Goal: Task Accomplishment & Management: Use online tool/utility

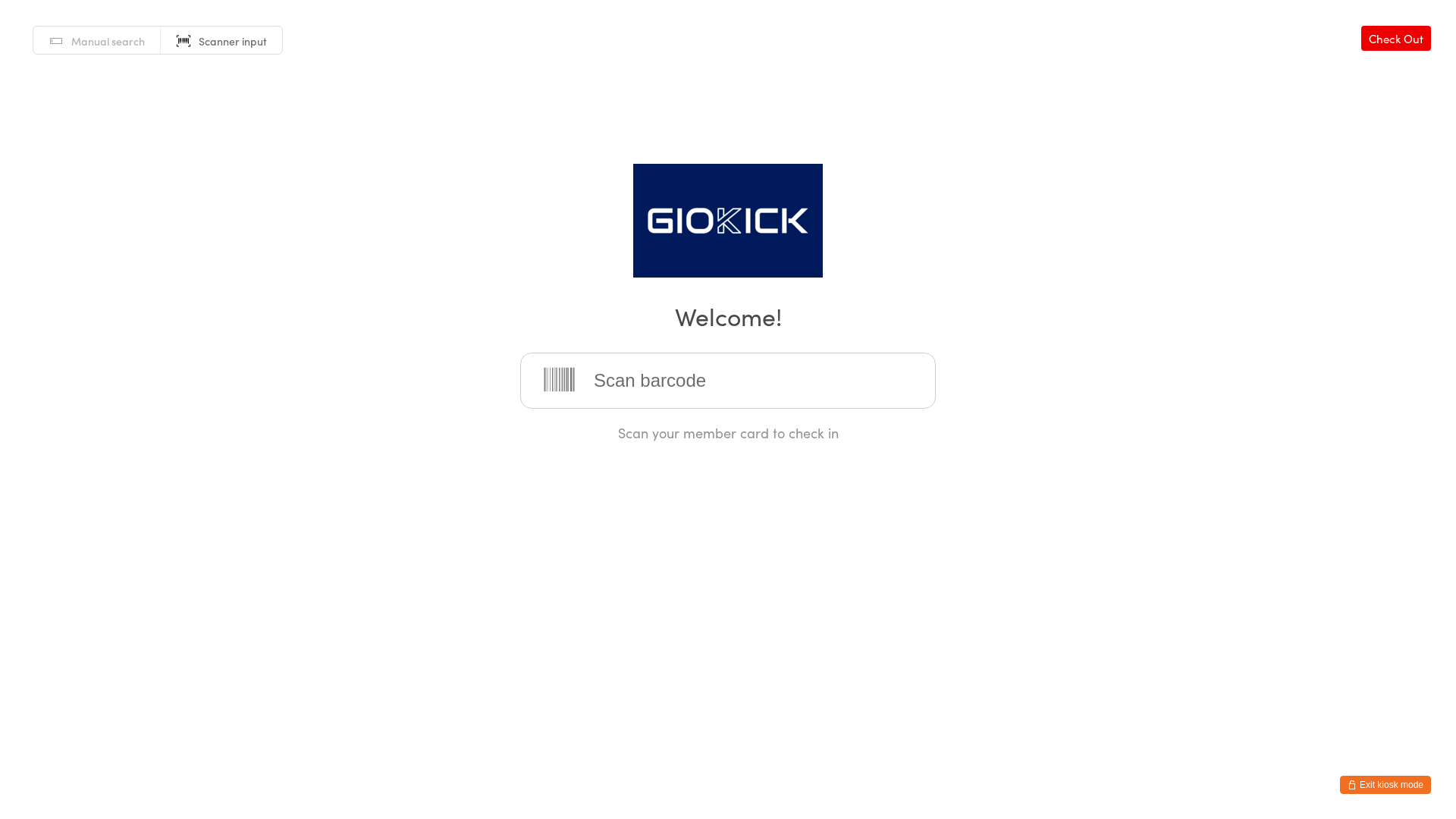
click at [1384, 789] on button "Exit kiosk mode" at bounding box center [1386, 784] width 91 height 18
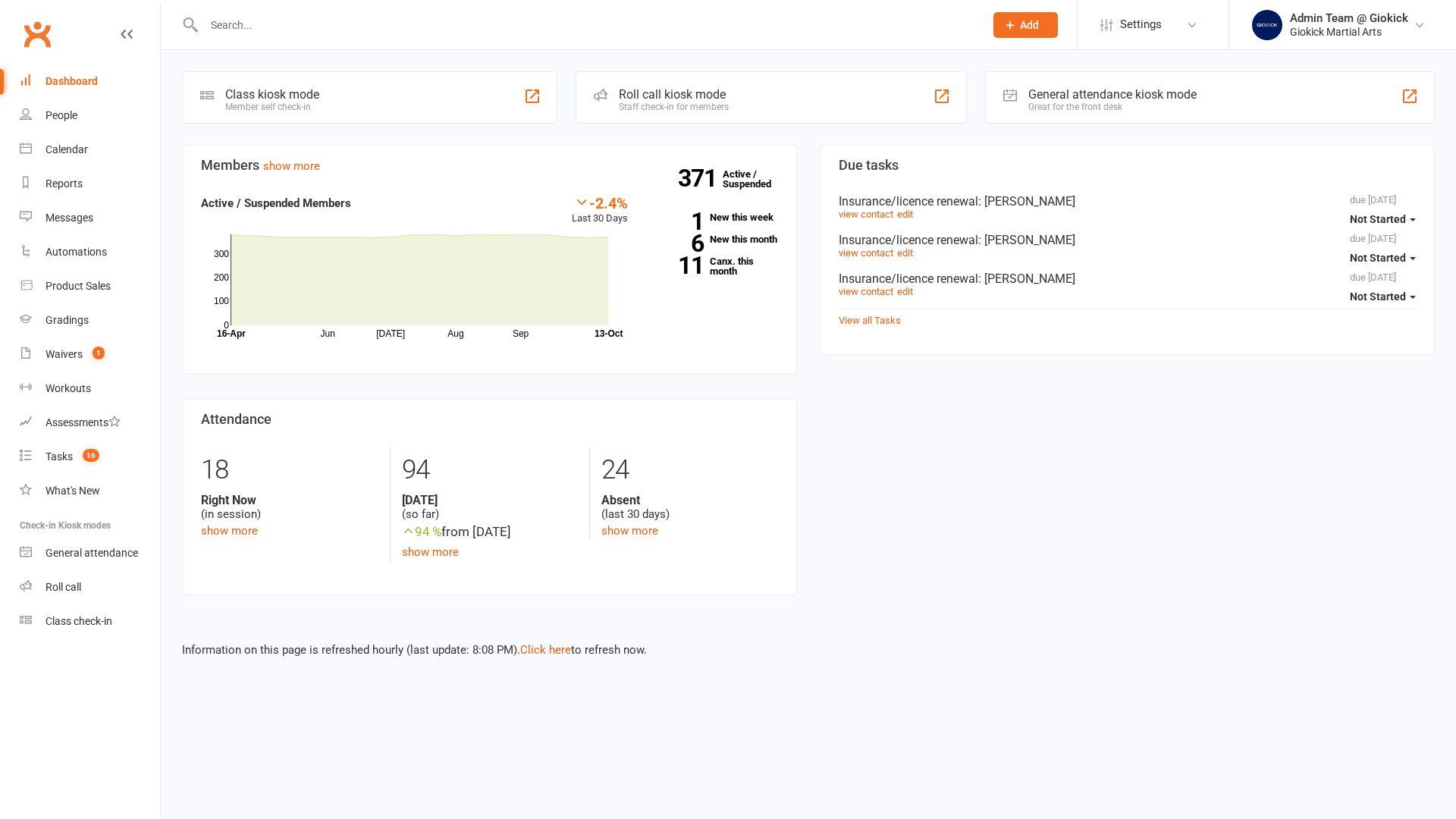
click at [670, 99] on div "Roll call kiosk mode" at bounding box center [673, 94] width 110 height 14
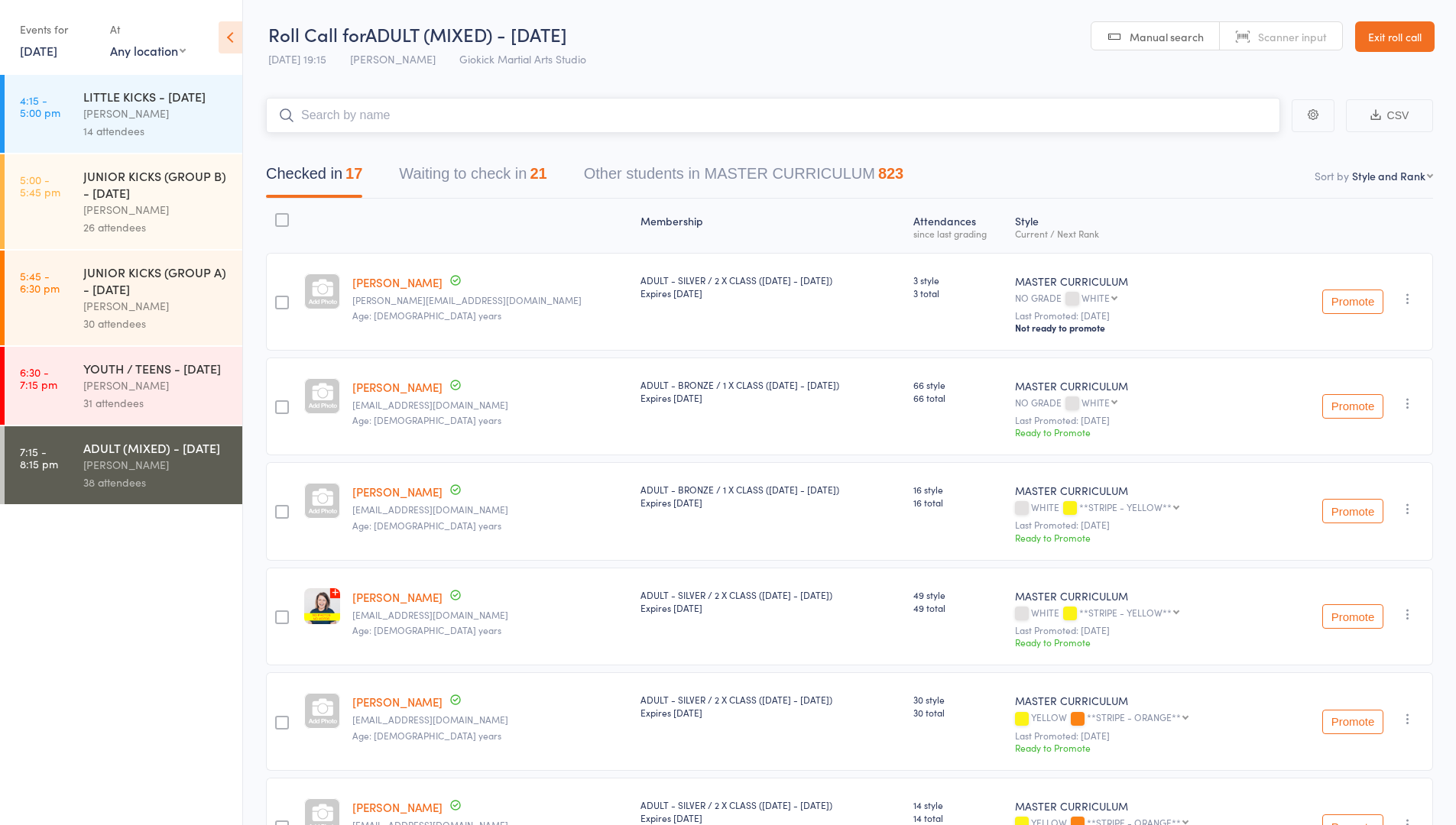
click at [497, 170] on button "Waiting to check in 21" at bounding box center [472, 178] width 148 height 41
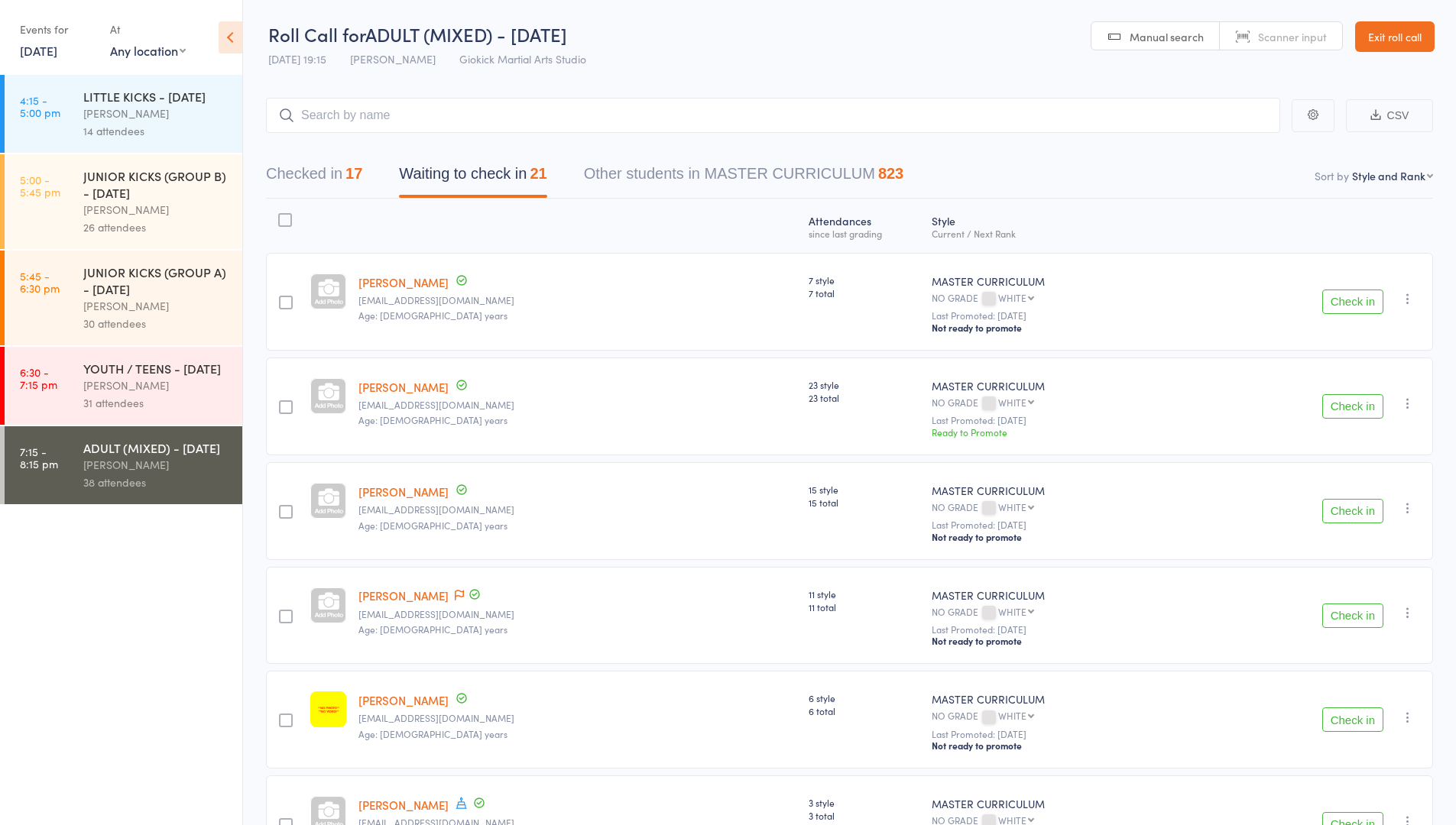
click at [289, 213] on div at bounding box center [285, 219] width 13 height 13
click at [281, 215] on input "checkbox" at bounding box center [281, 215] width 0 height 0
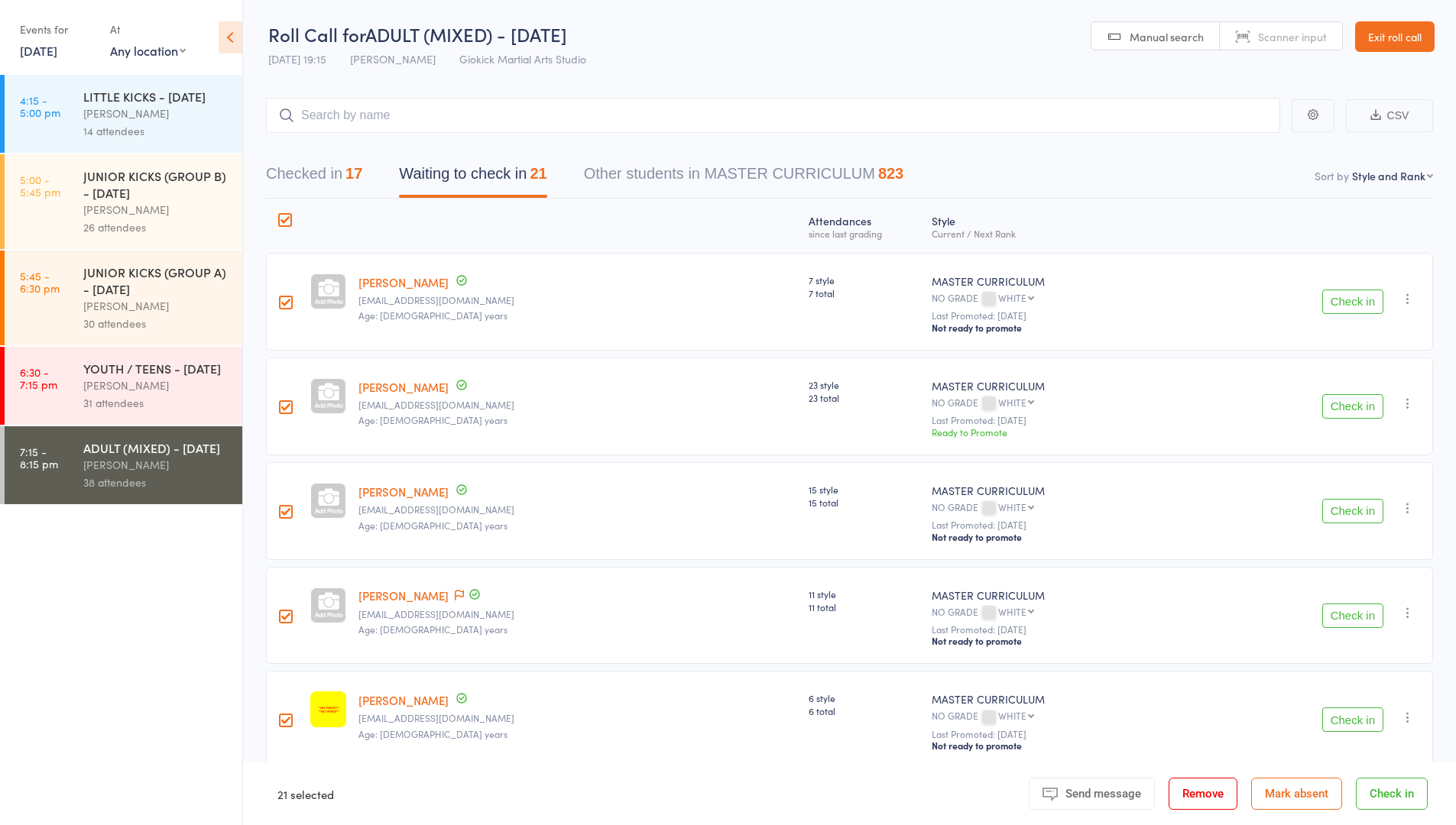
click at [1317, 797] on button "Mark absent" at bounding box center [1296, 794] width 91 height 32
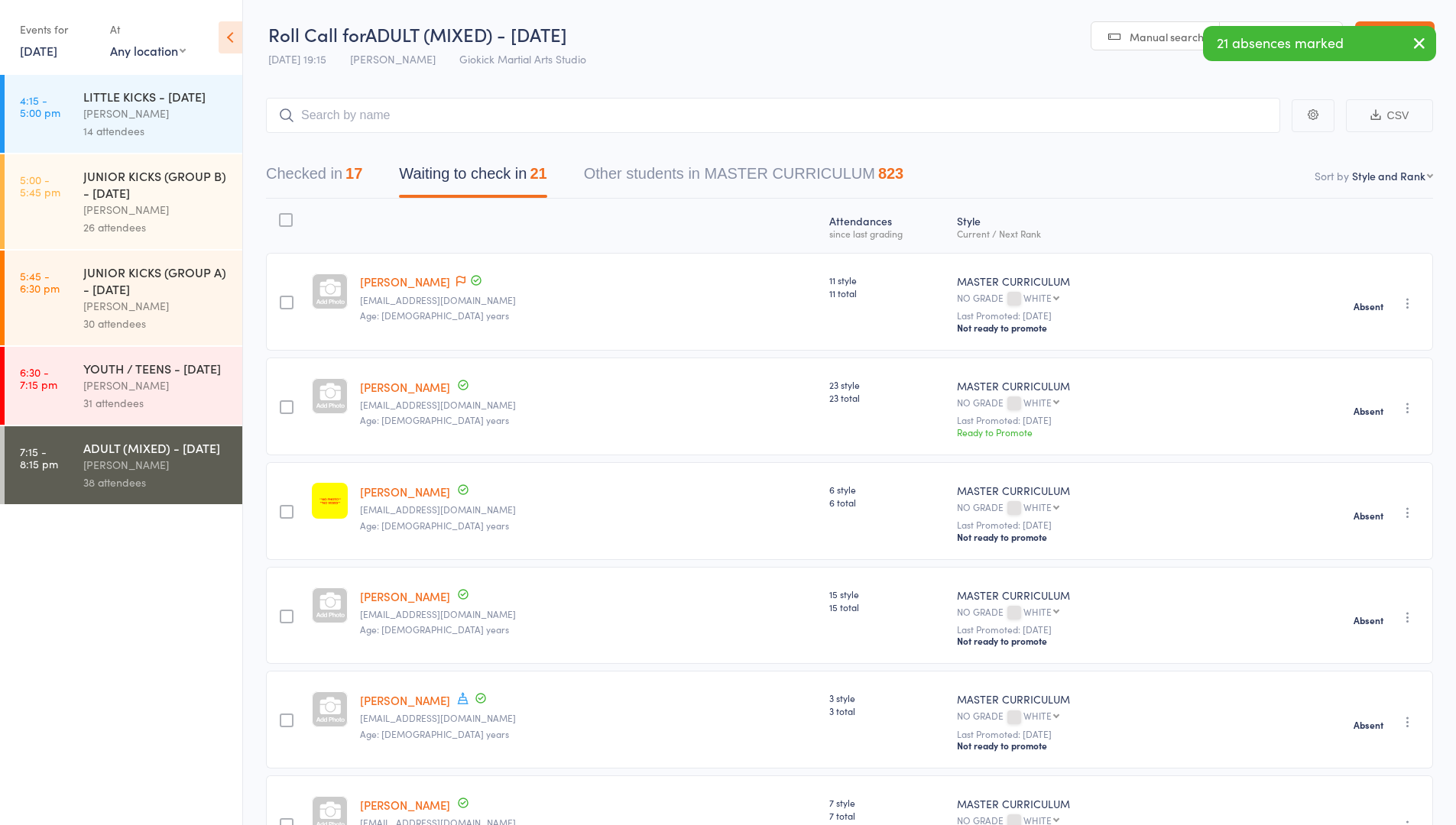
click at [130, 376] on div "YOUTH / TEENS - [DATE]" at bounding box center [156, 368] width 146 height 16
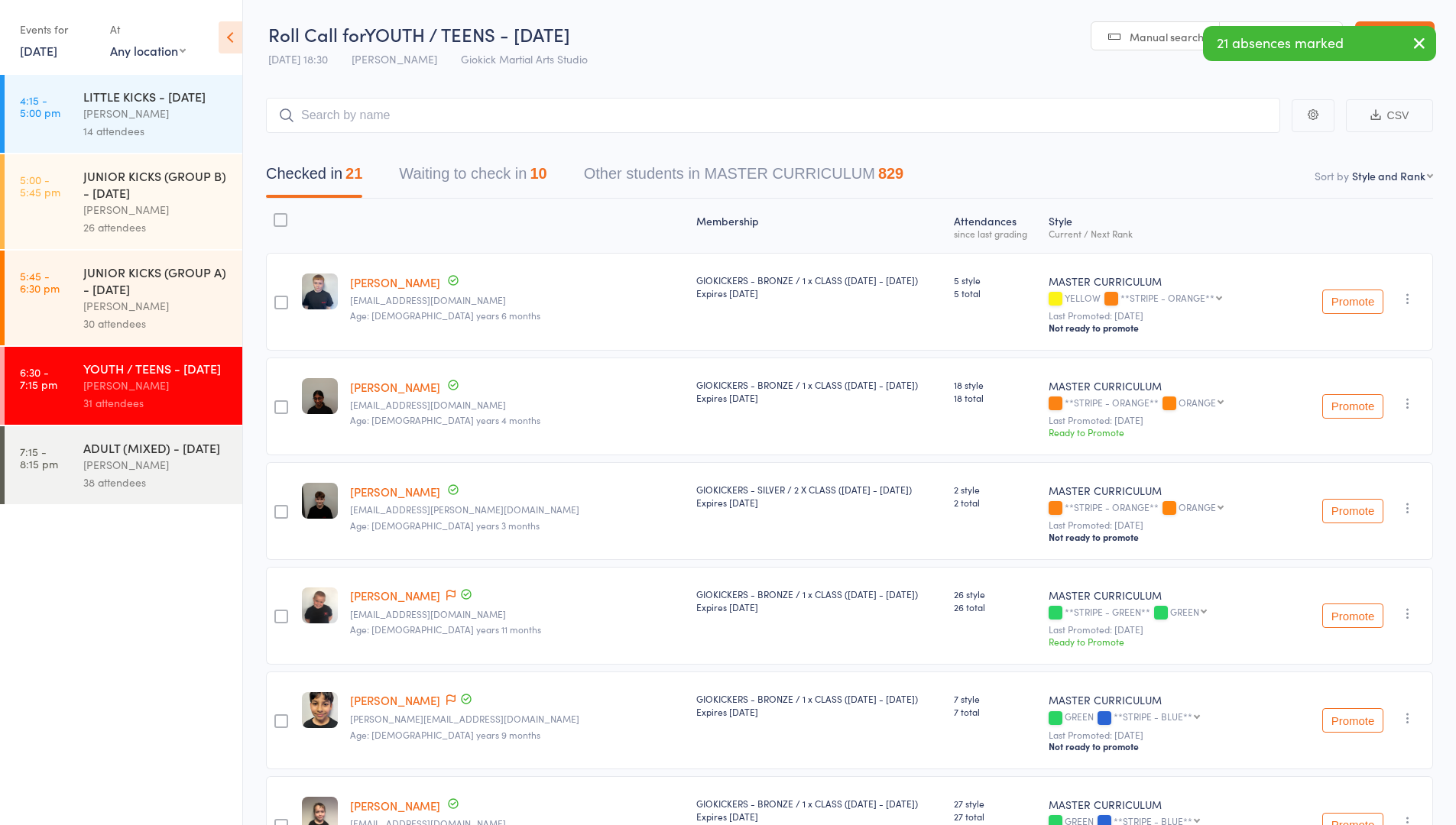
click at [504, 168] on button "Waiting to check in 10" at bounding box center [472, 178] width 148 height 41
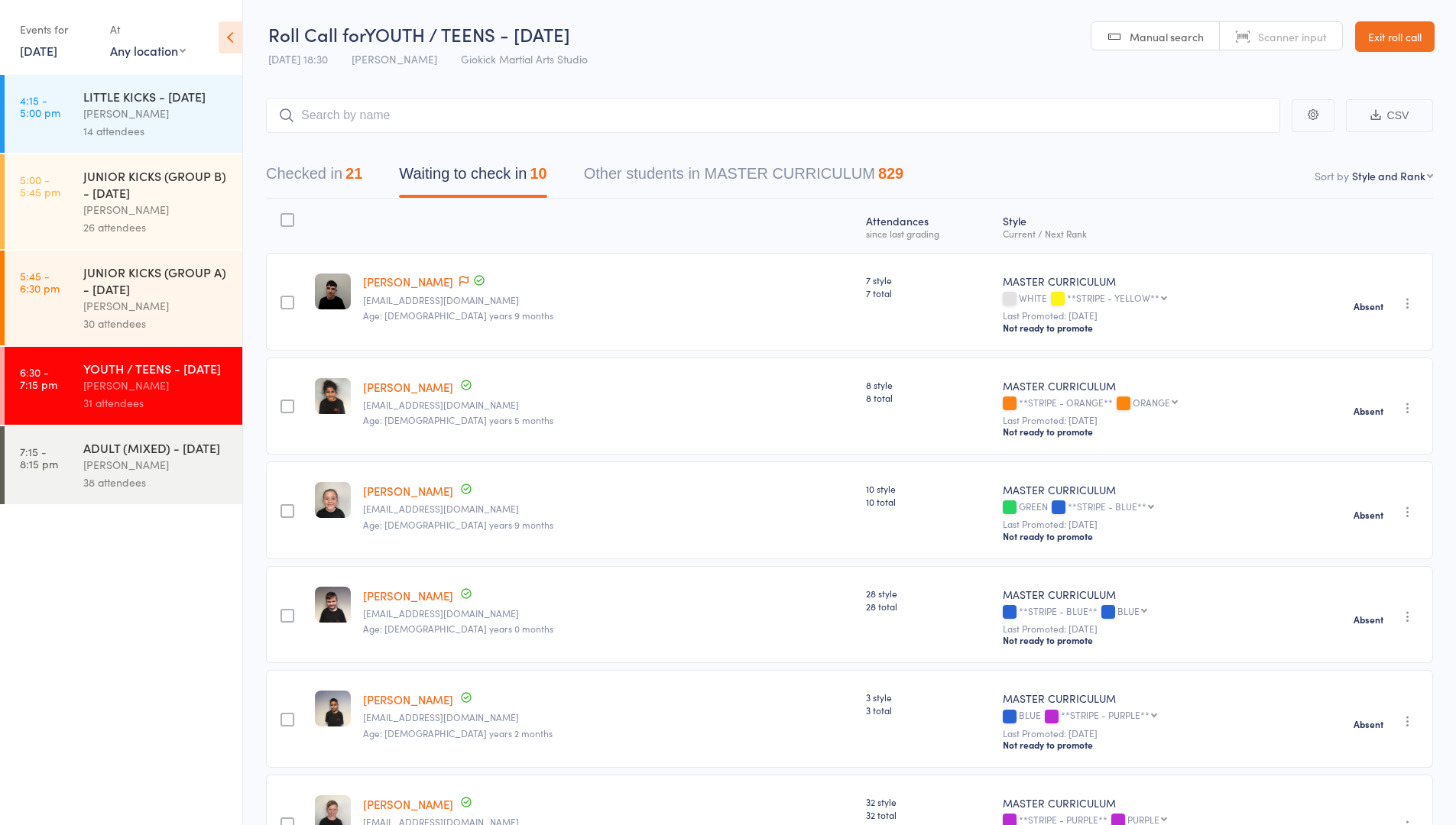
click at [152, 474] on div "[PERSON_NAME]" at bounding box center [156, 464] width 146 height 17
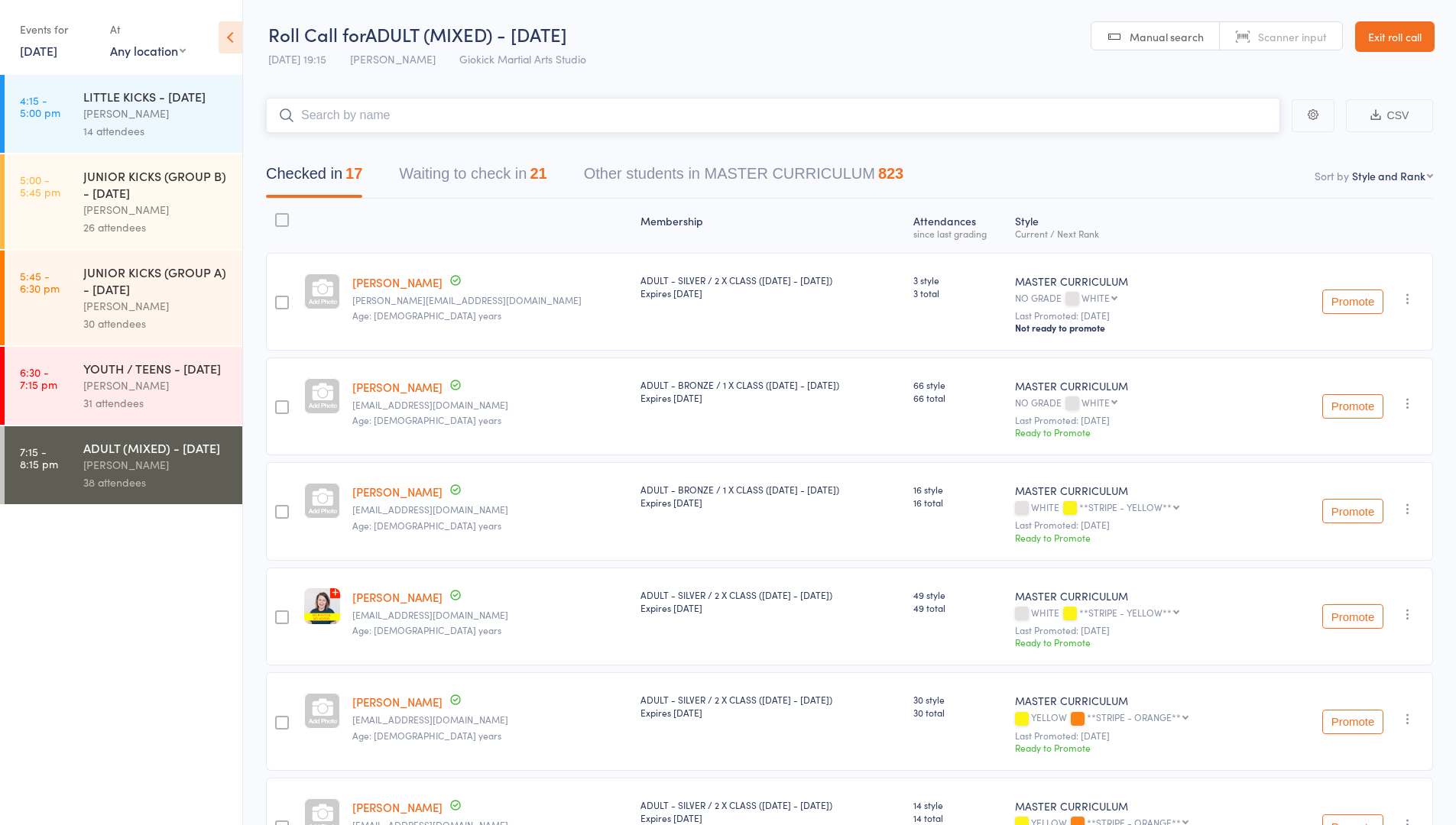
click at [508, 168] on button "Waiting to check in 21" at bounding box center [472, 178] width 148 height 41
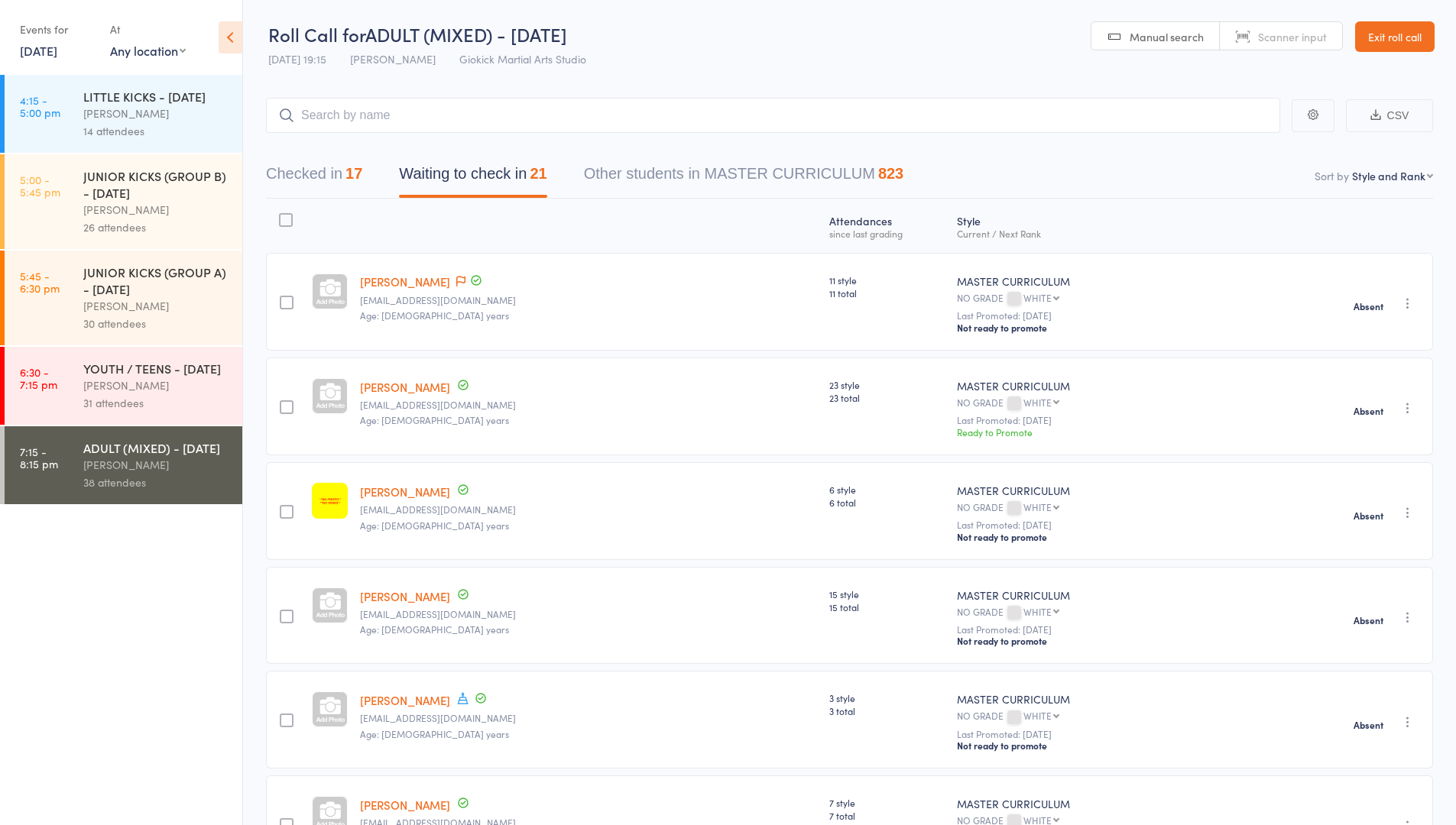
click at [1401, 43] on link "Exit roll call" at bounding box center [1395, 36] width 79 height 31
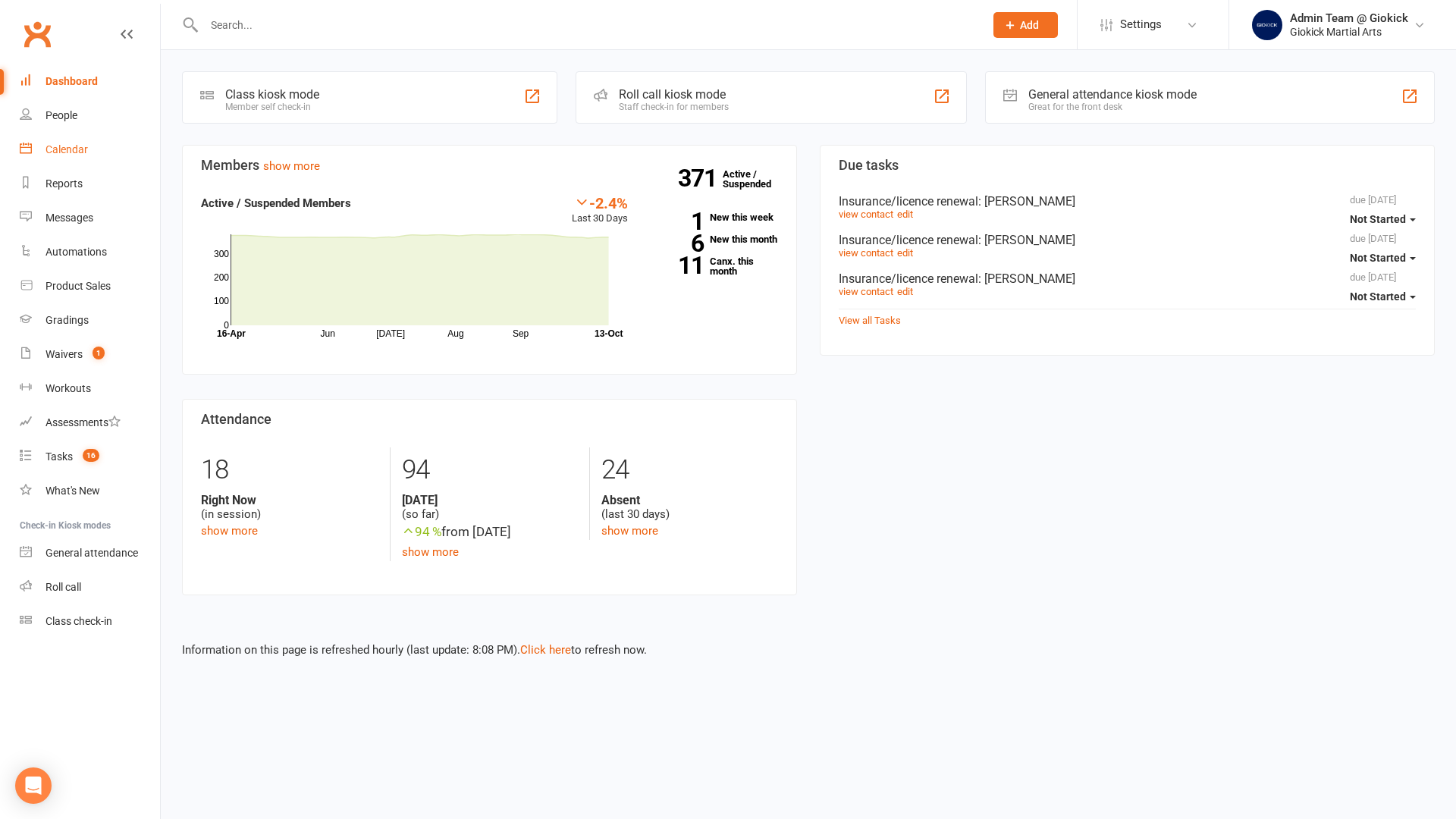
click at [62, 148] on div "Calendar" at bounding box center [66, 150] width 42 height 12
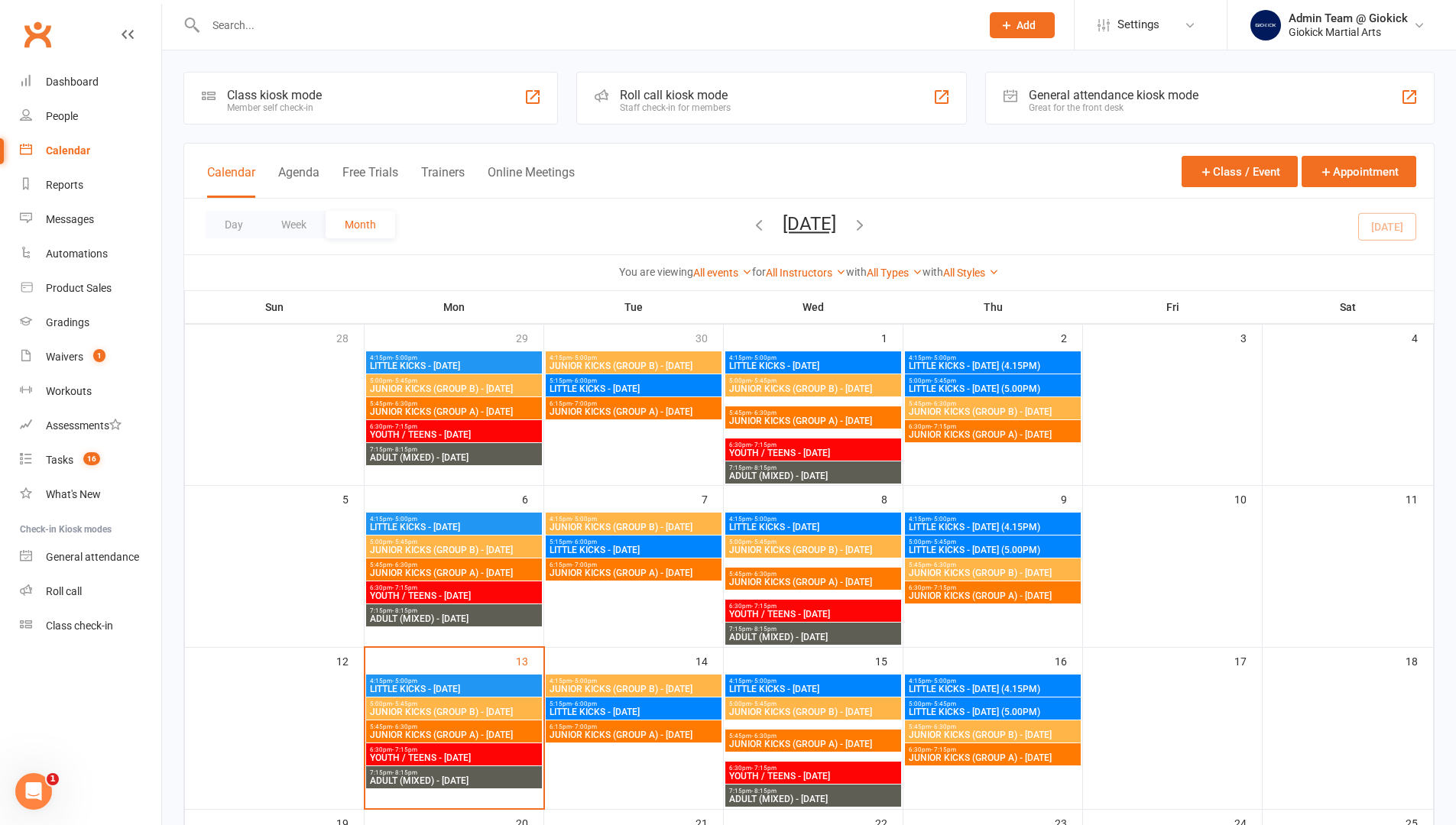
click at [679, 108] on div "Staff check-in for members" at bounding box center [675, 108] width 111 height 11
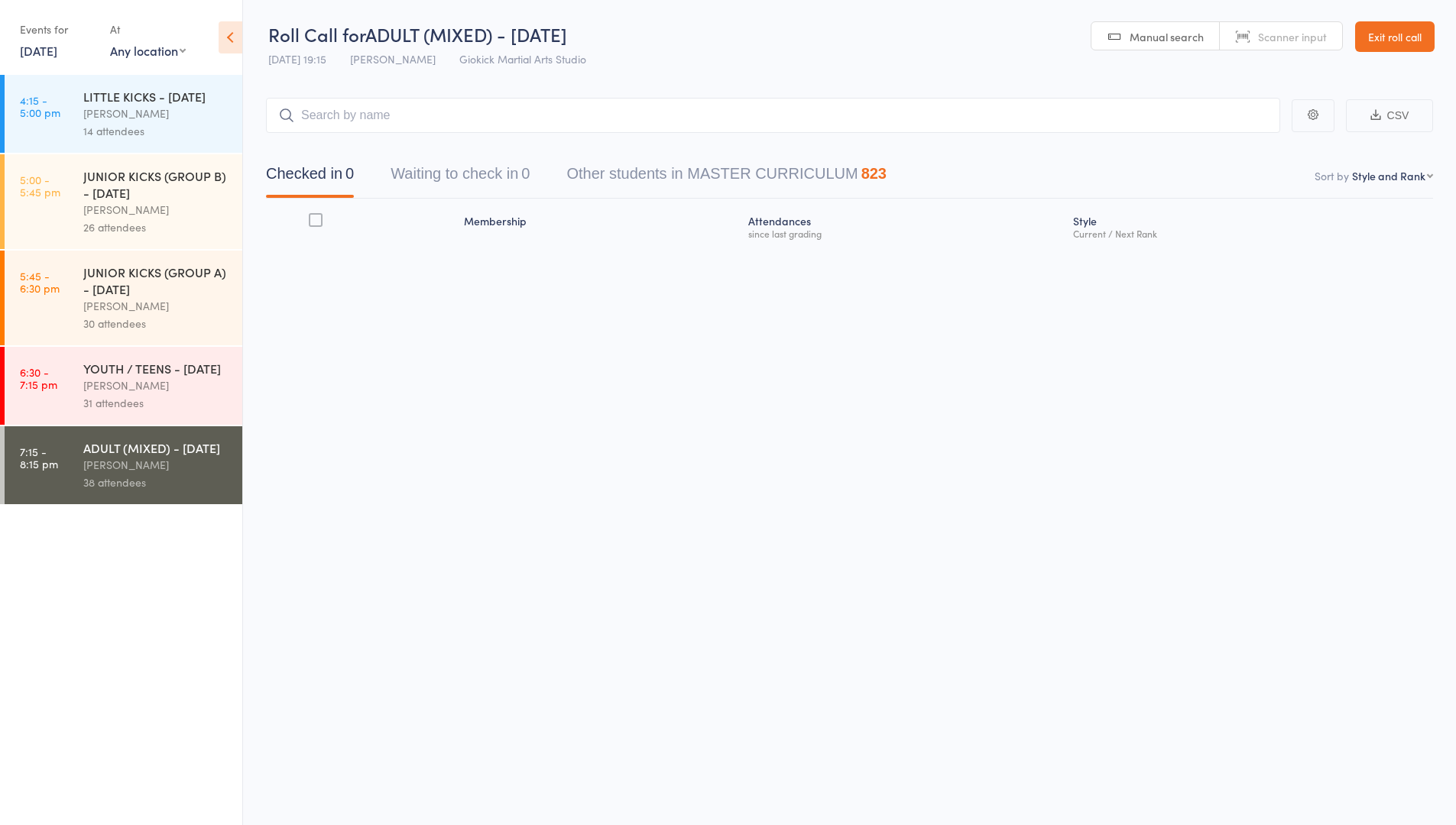
click at [178, 394] on div "[PERSON_NAME]" at bounding box center [156, 385] width 146 height 17
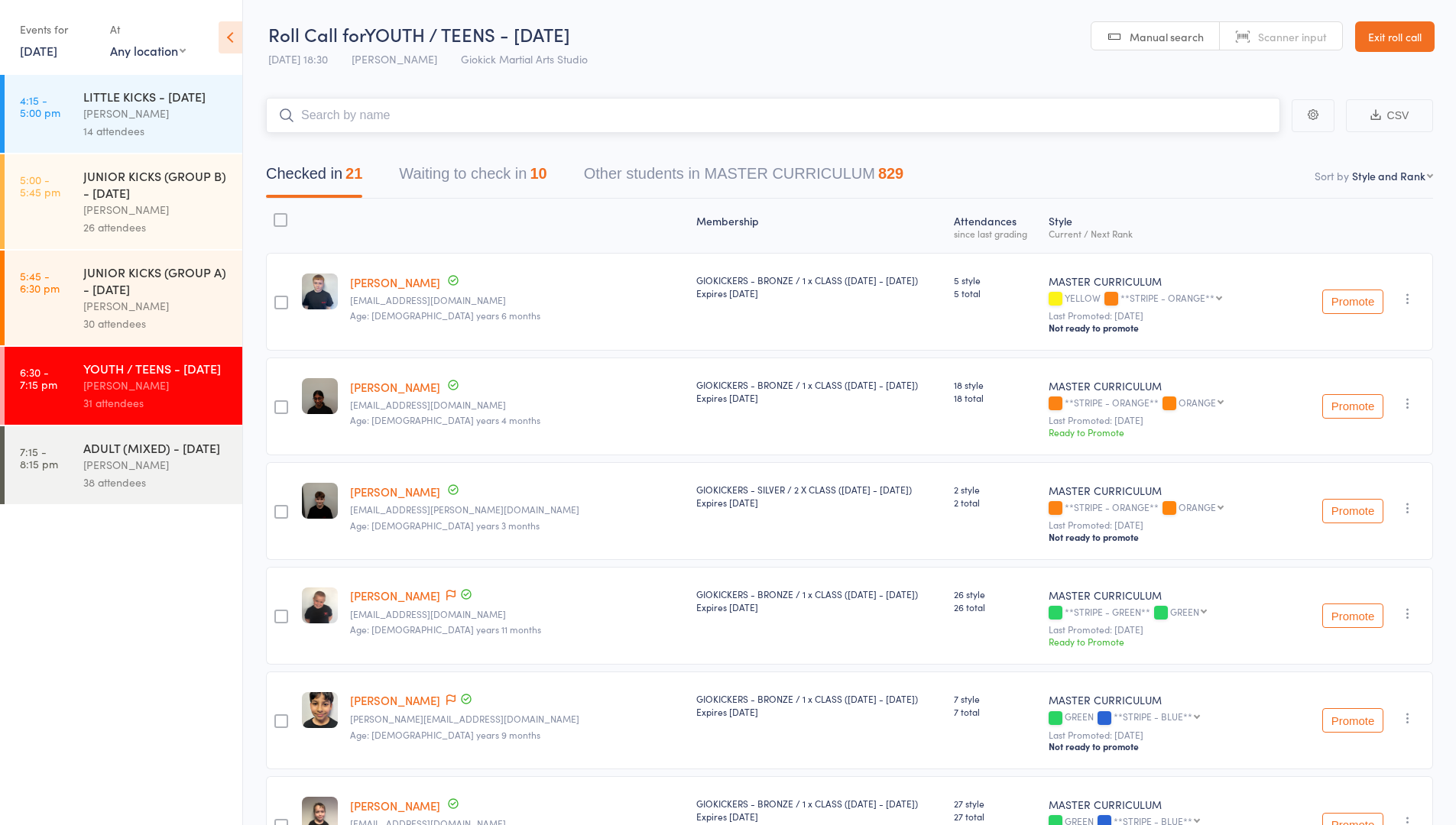
click at [502, 174] on button "Waiting to check in 10" at bounding box center [472, 178] width 148 height 41
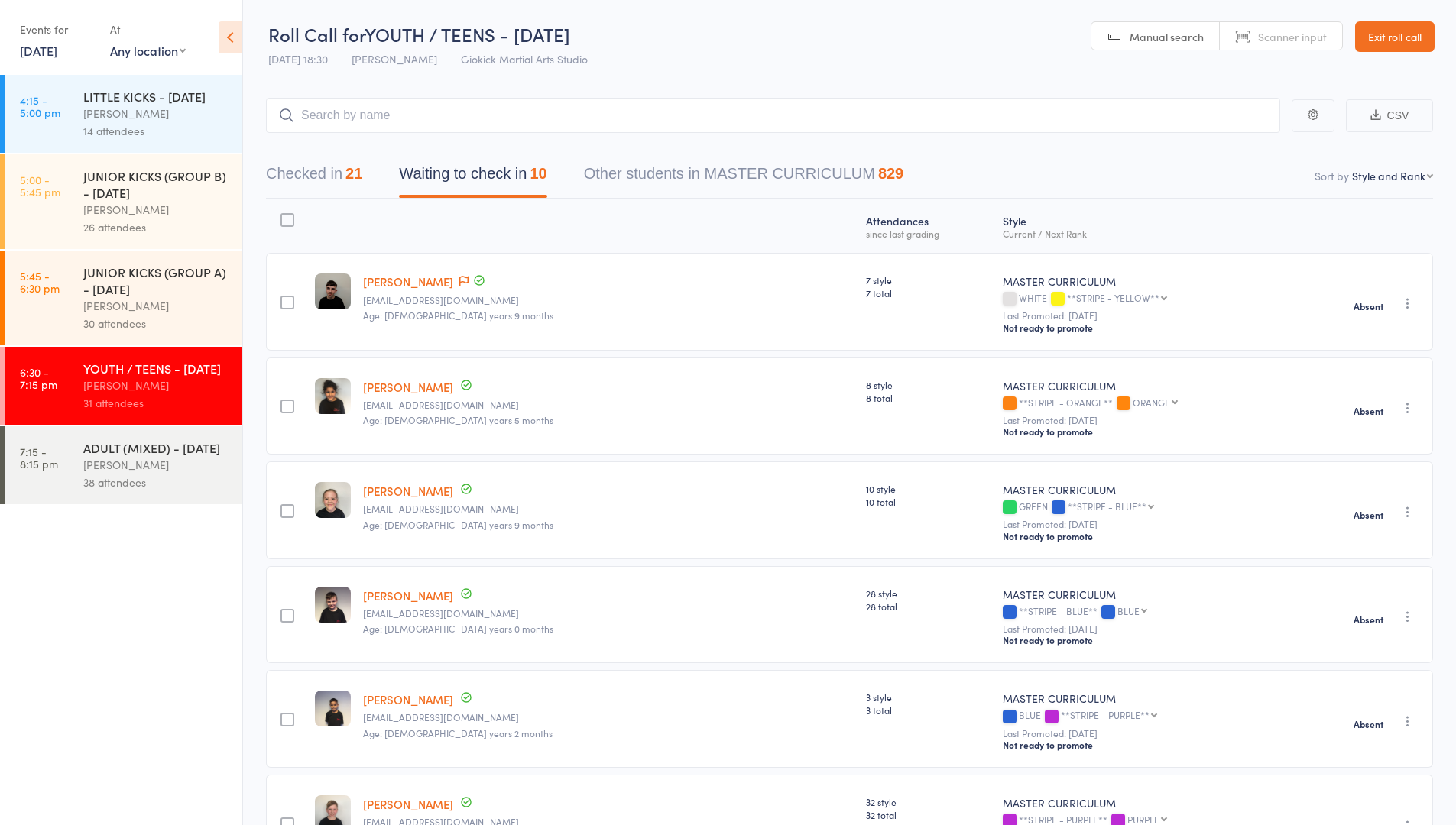
click at [134, 297] on div "[PERSON_NAME]" at bounding box center [156, 306] width 146 height 17
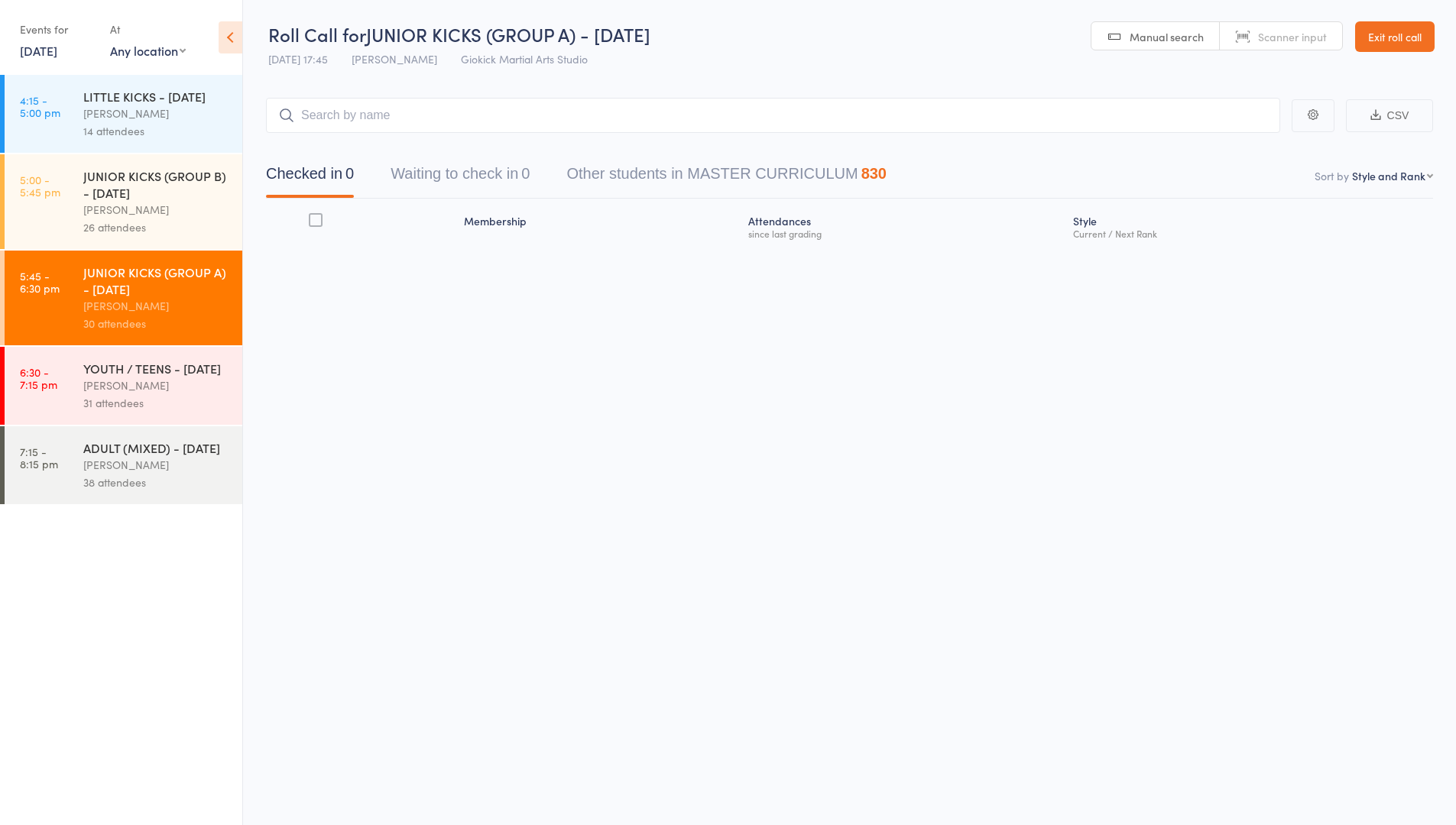
click at [528, 176] on button "Waiting to check in 0" at bounding box center [460, 178] width 139 height 41
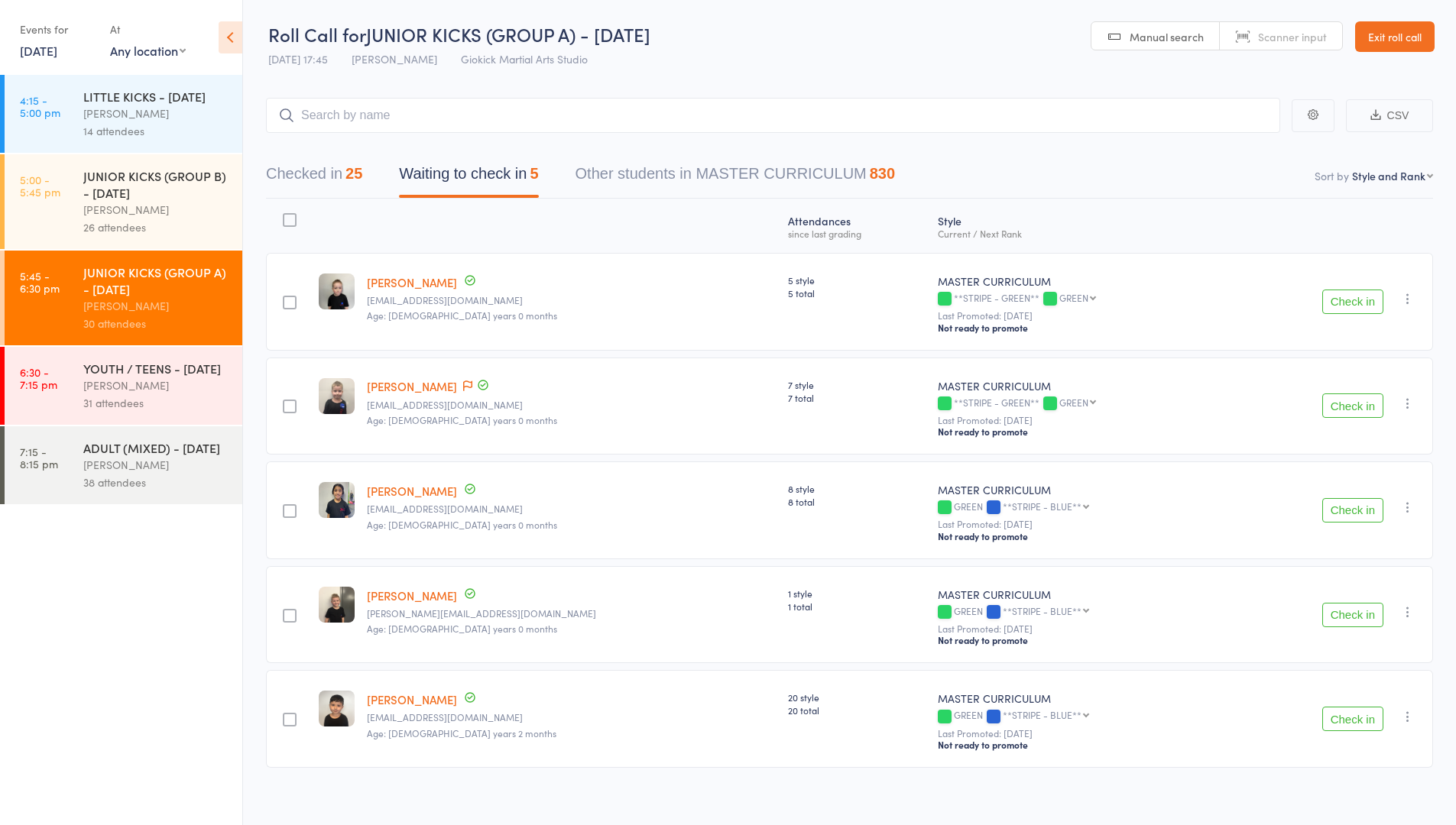
click at [289, 219] on div at bounding box center [289, 219] width 13 height 13
click at [286, 215] on input "checkbox" at bounding box center [286, 215] width 0 height 0
click at [296, 301] on div at bounding box center [289, 302] width 13 height 13
click at [286, 298] on input "checkbox" at bounding box center [286, 298] width 0 height 0
click at [1287, 794] on button "Mark absent" at bounding box center [1296, 794] width 91 height 32
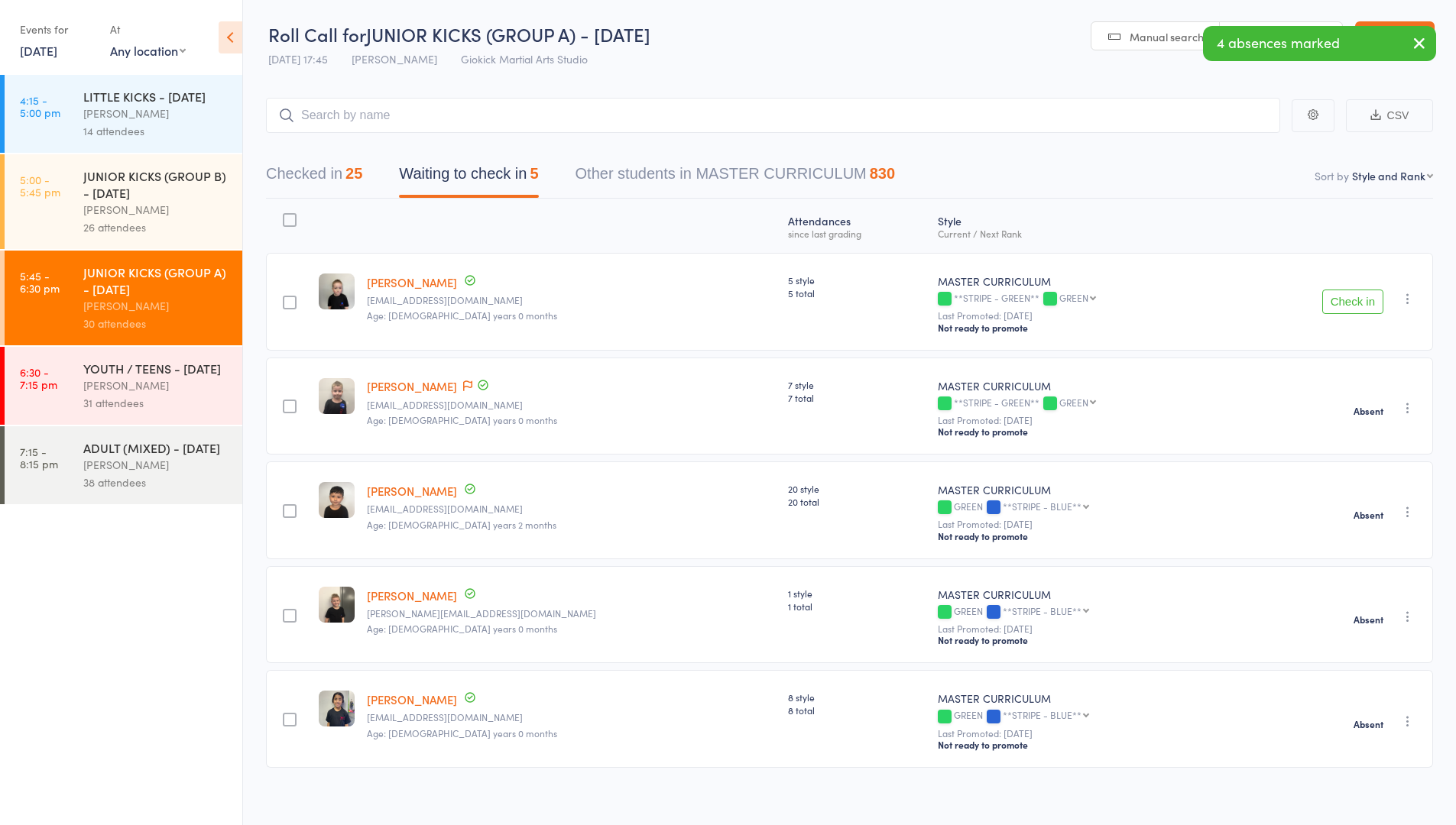
click at [93, 196] on div "JUNIOR KICKS (GROUP B) - [DATE]" at bounding box center [156, 184] width 146 height 34
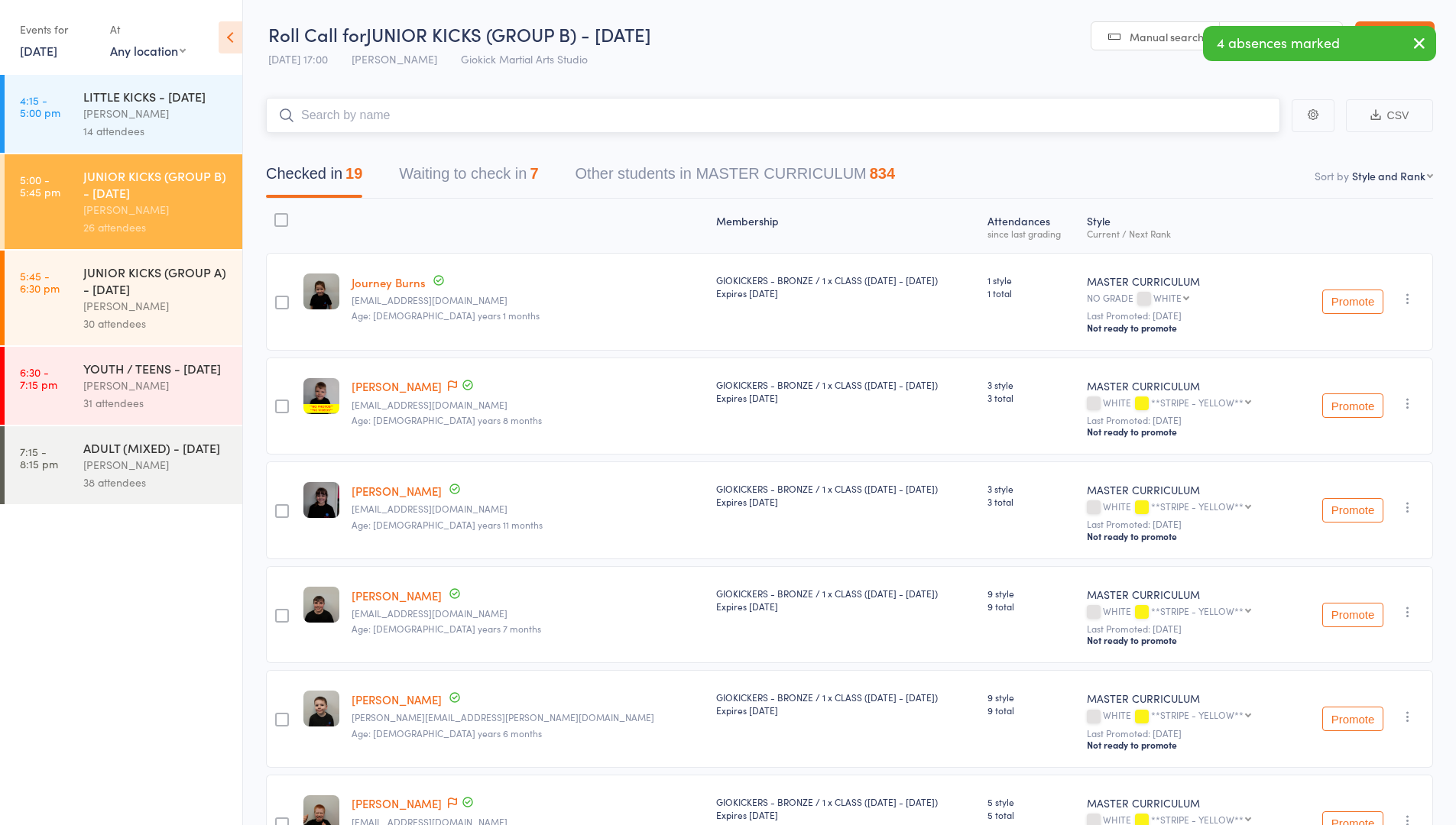
click at [483, 170] on button "Waiting to check in 7" at bounding box center [468, 178] width 139 height 41
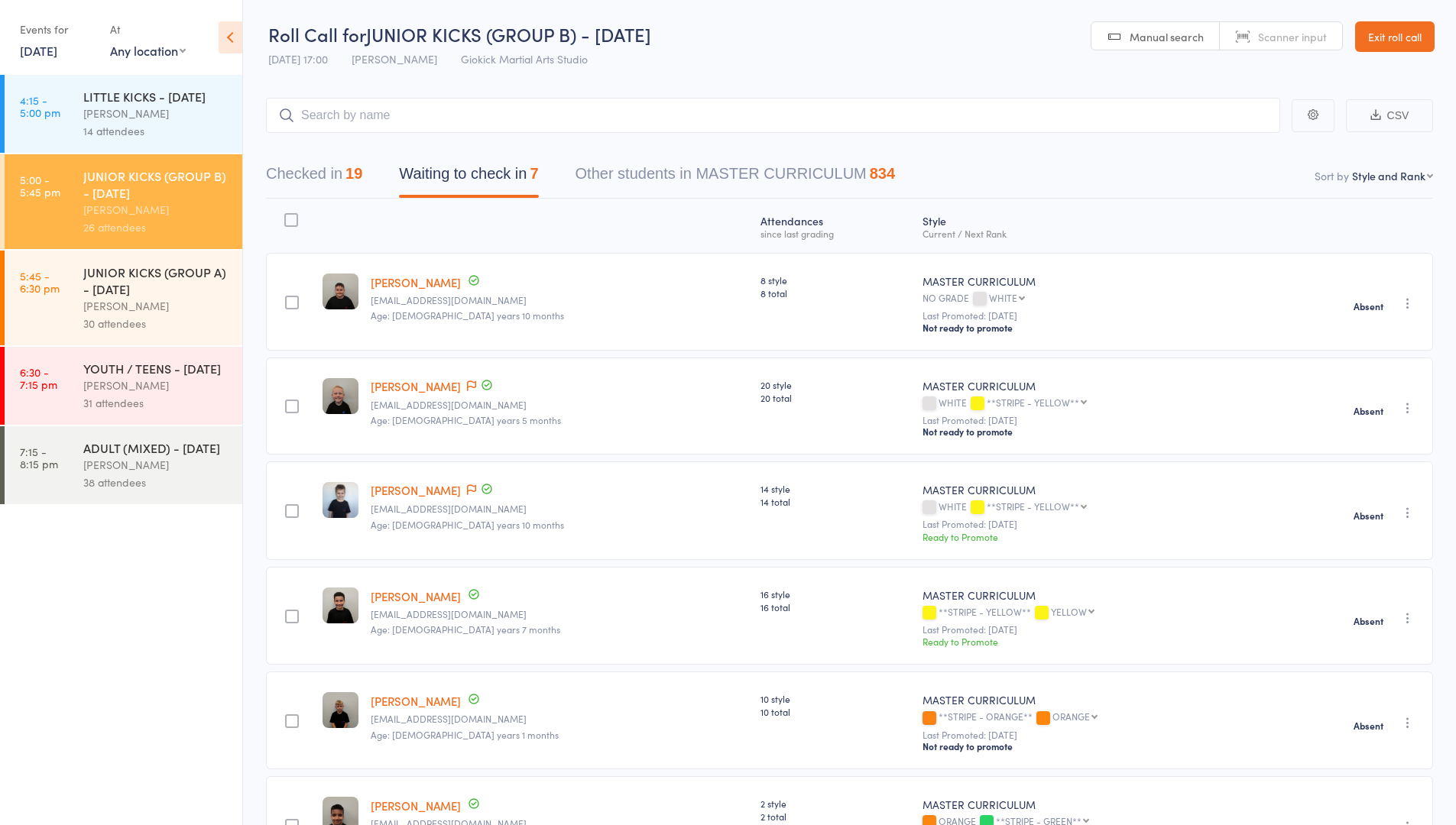
click at [175, 299] on div "[PERSON_NAME]" at bounding box center [156, 306] width 146 height 17
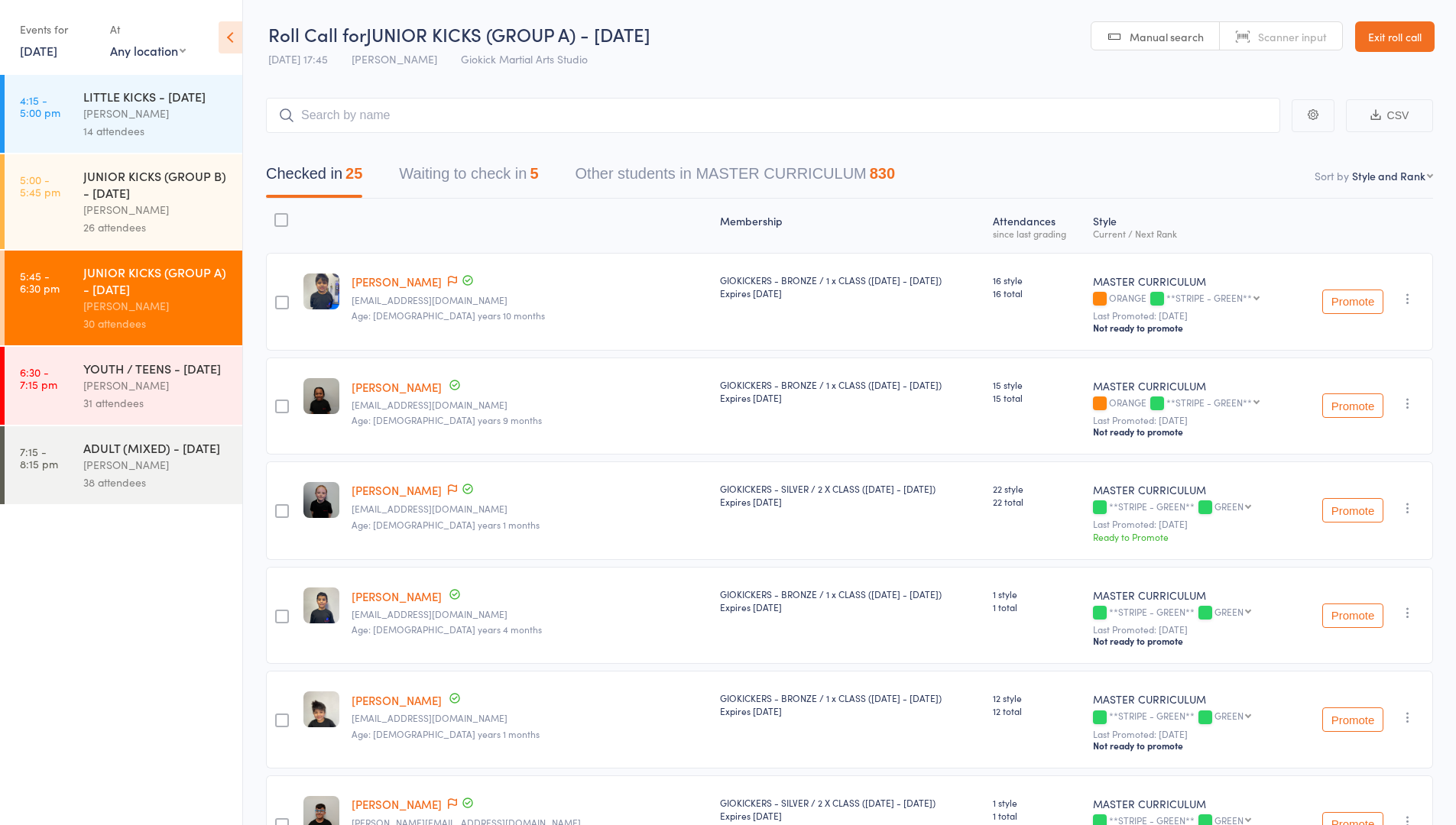
click at [122, 412] on div "31 attendees" at bounding box center [156, 403] width 146 height 17
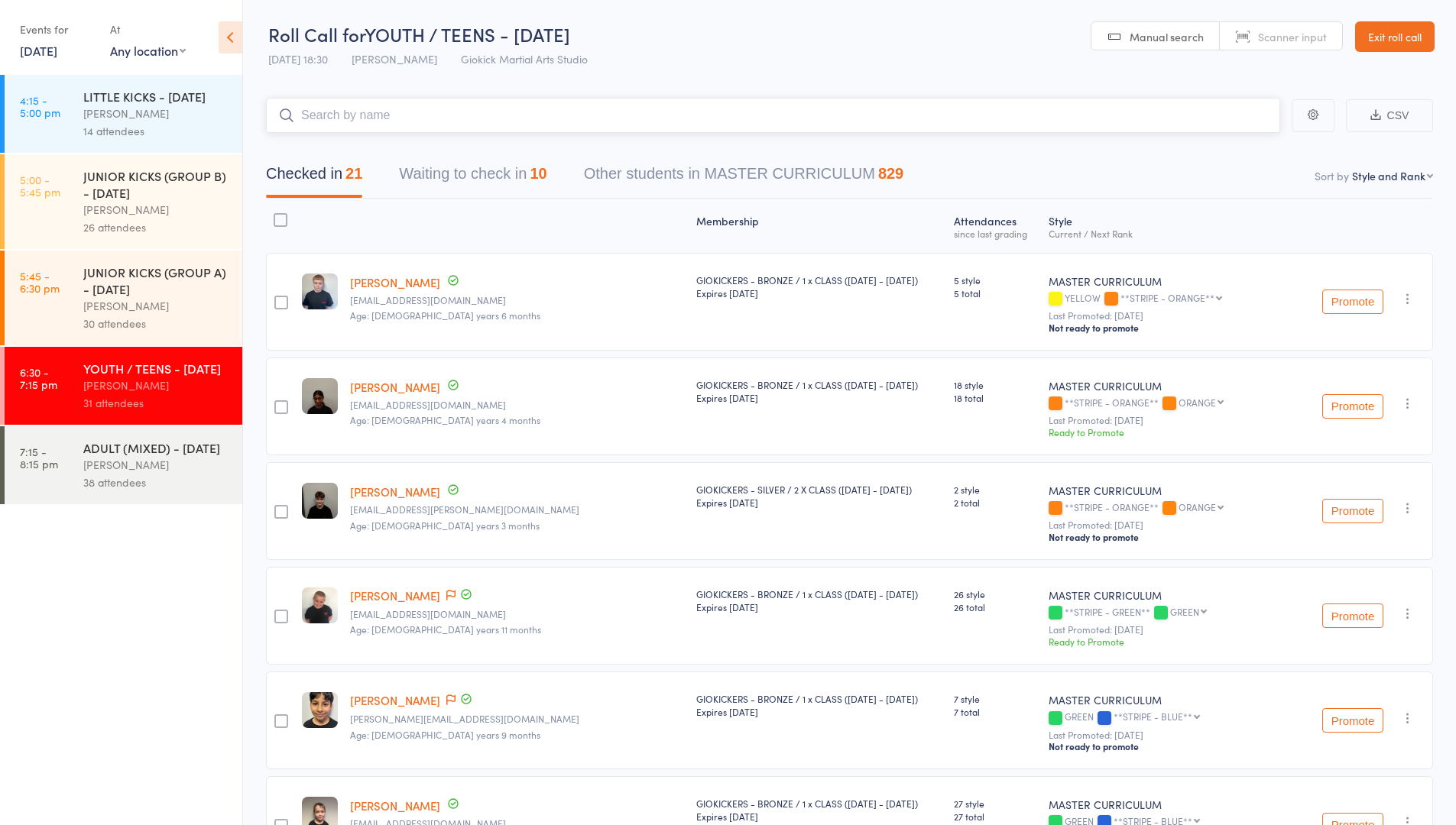
click at [488, 181] on button "Waiting to check in 10" at bounding box center [472, 178] width 148 height 41
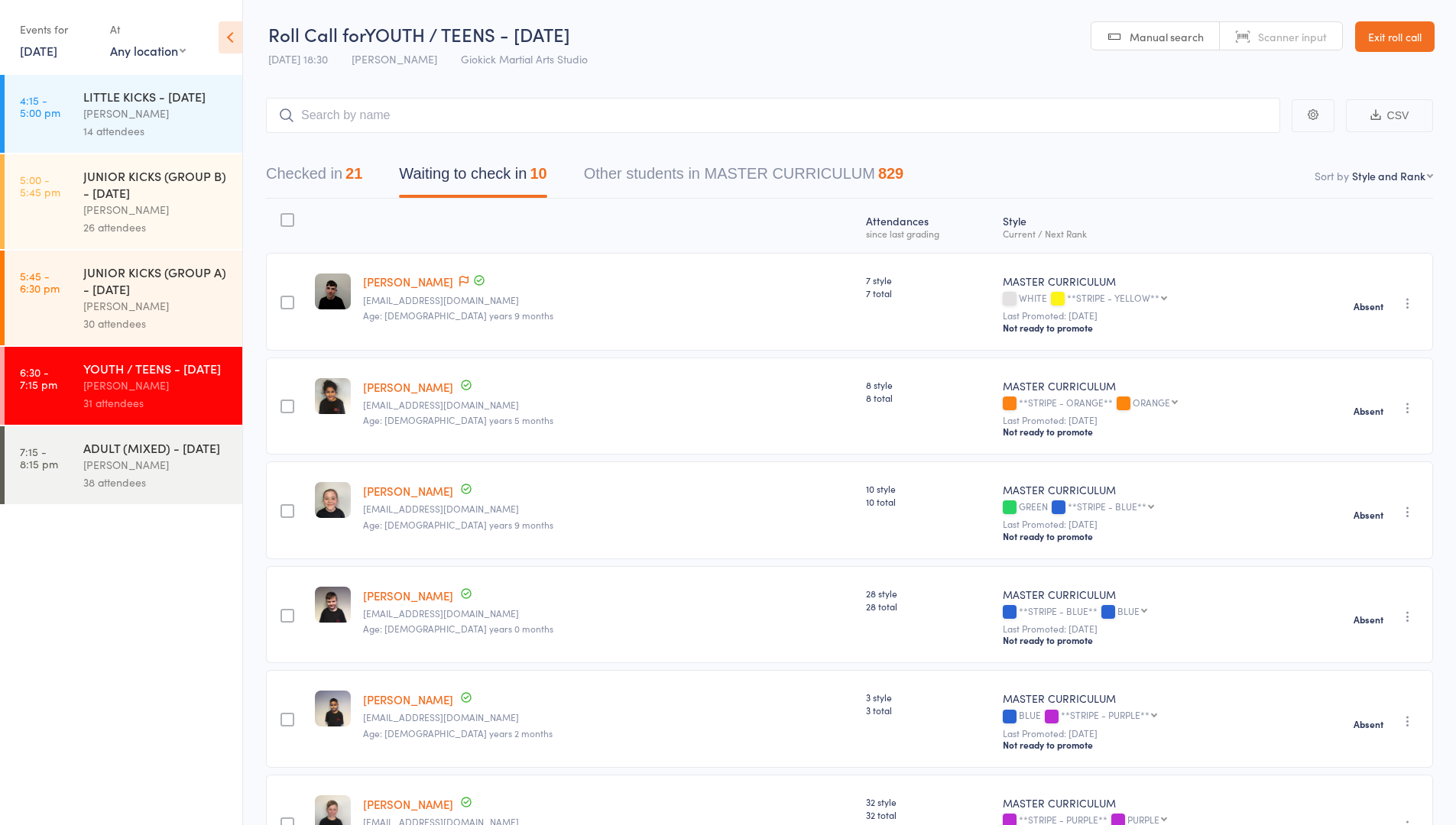
click at [123, 474] on div "[PERSON_NAME]" at bounding box center [156, 464] width 146 height 17
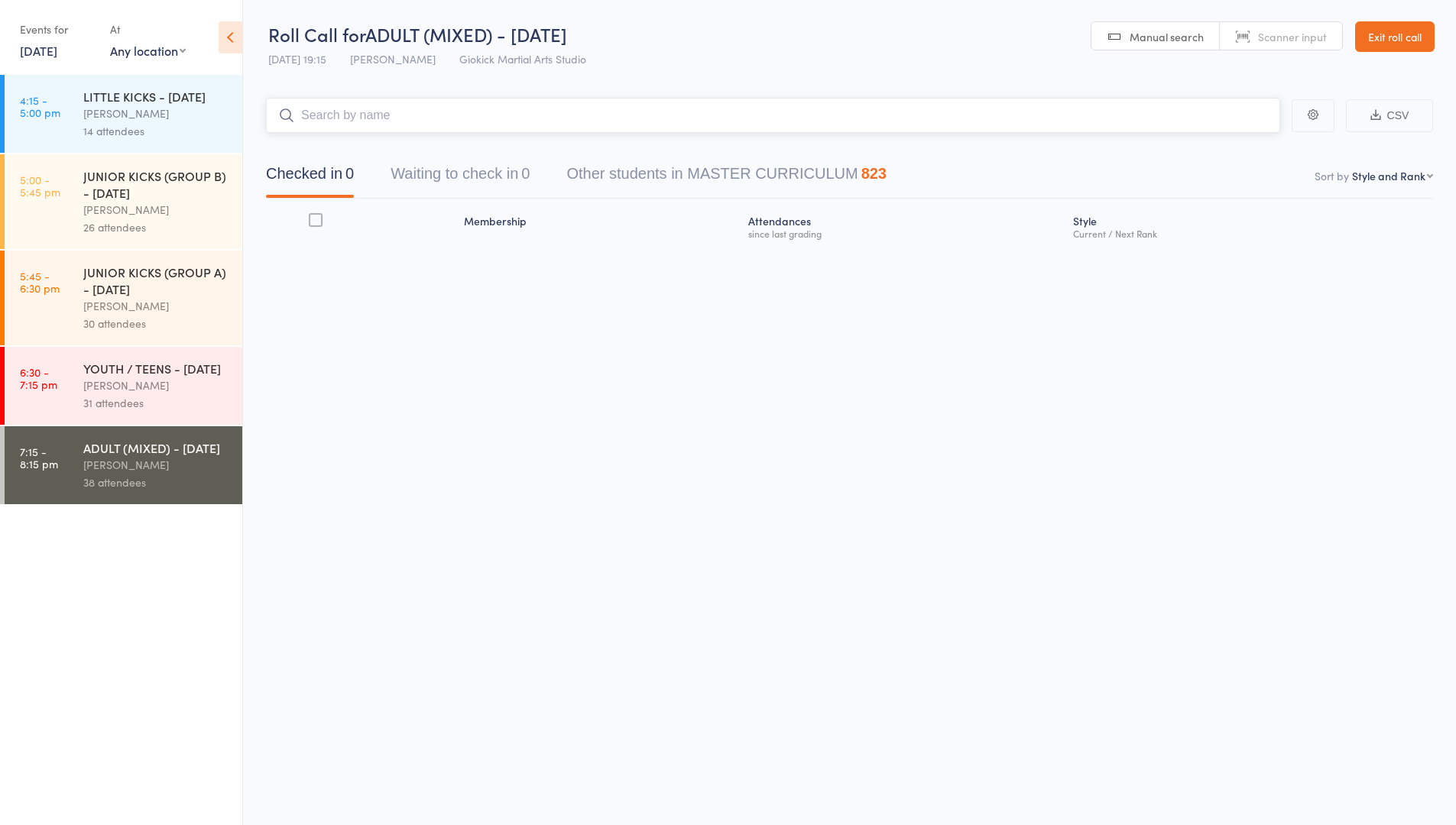
click at [526, 172] on button "Waiting to check in 0" at bounding box center [460, 178] width 139 height 41
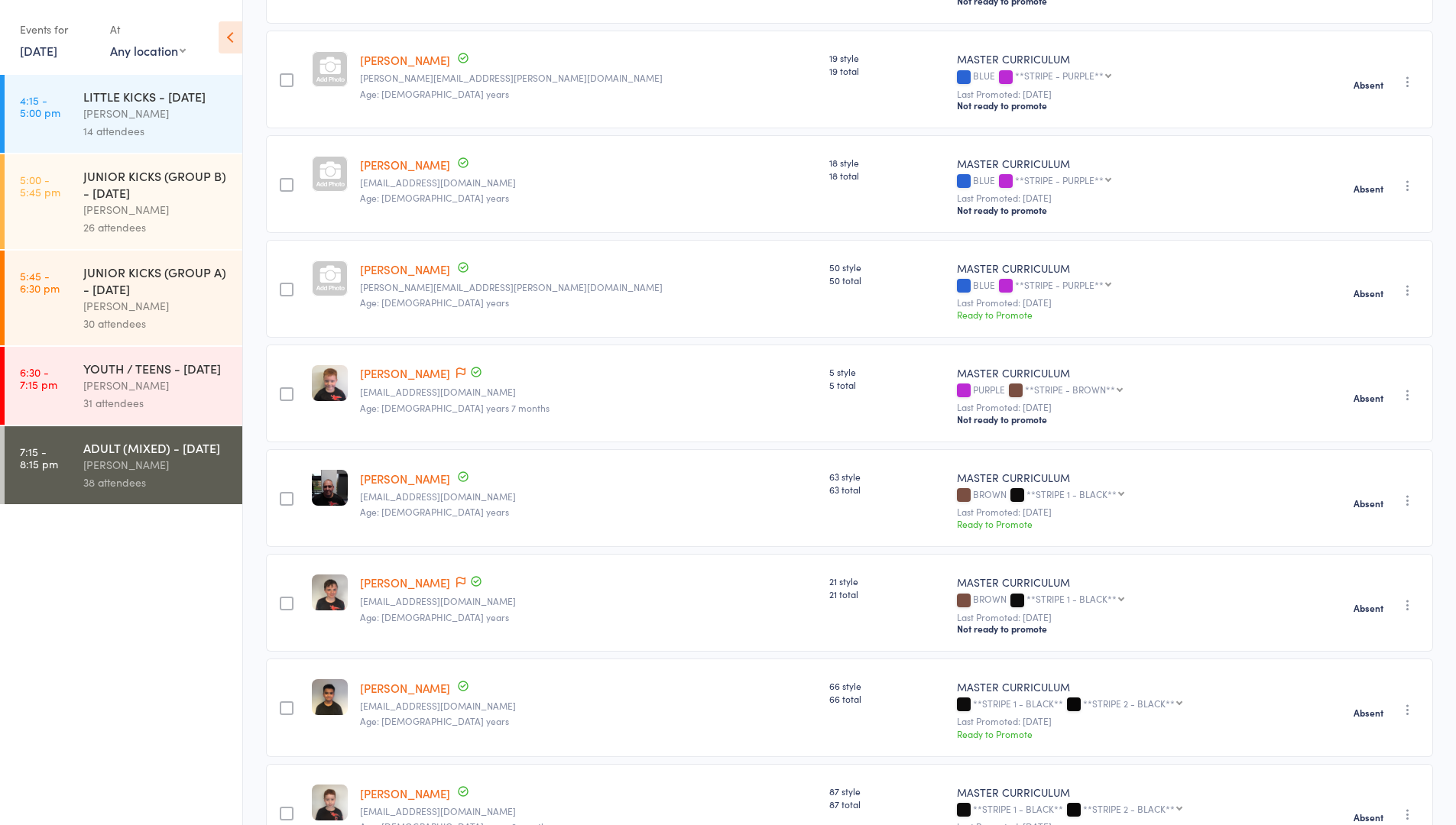
scroll to position [1179, 0]
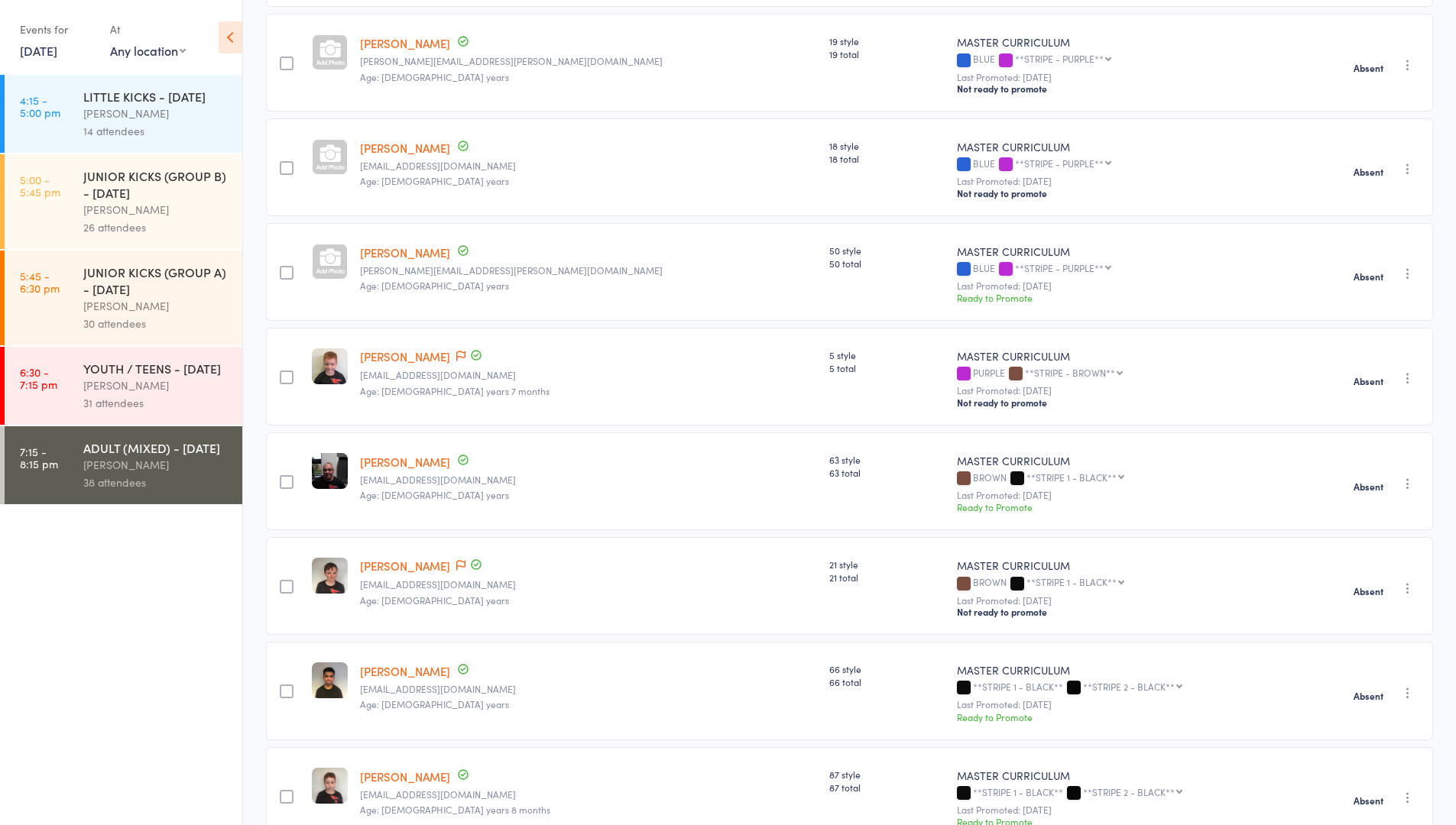
click at [54, 284] on time "5:45 - 6:30 pm" at bounding box center [39, 281] width 40 height 24
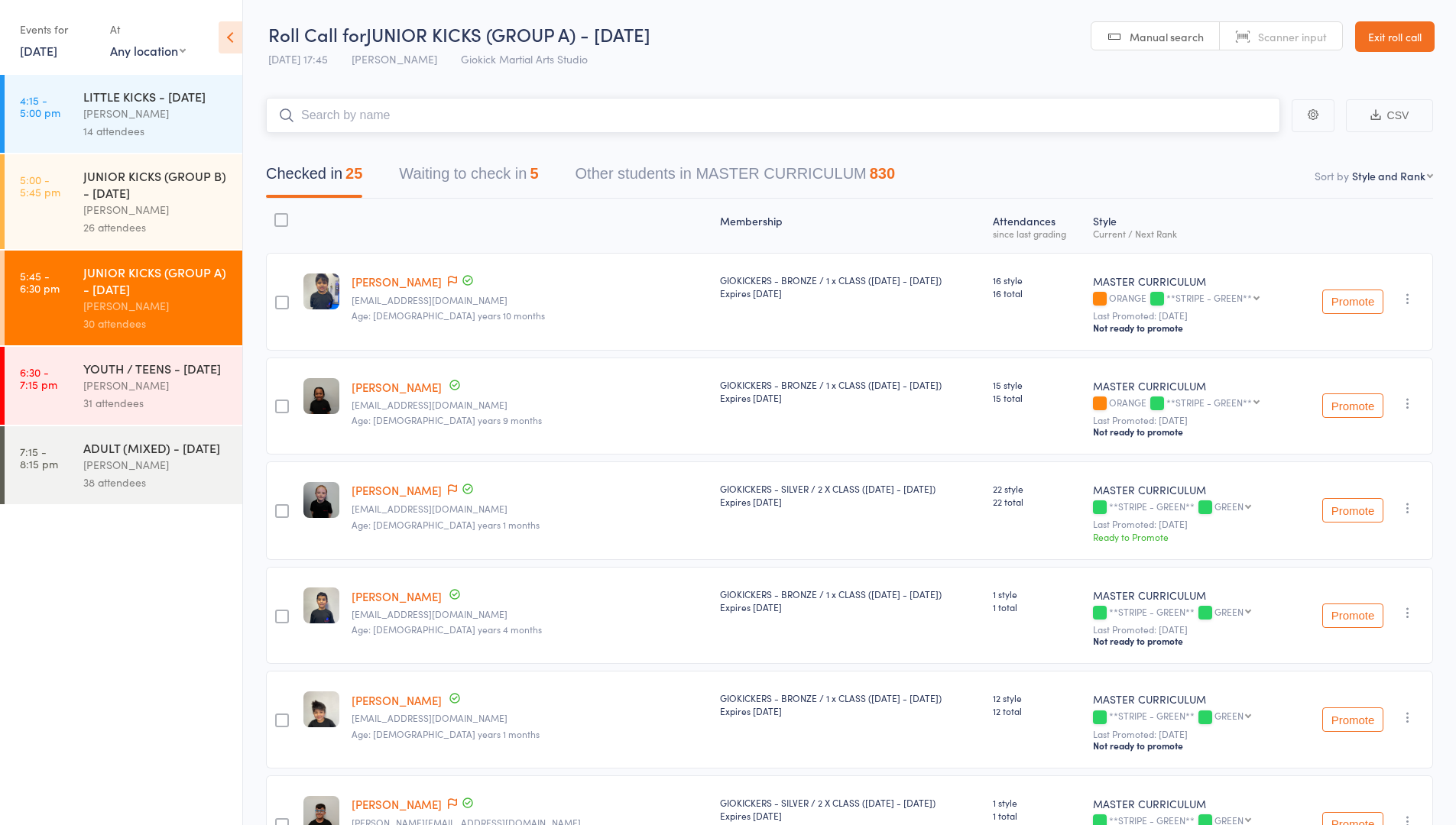
click at [470, 177] on button "Waiting to check in 5" at bounding box center [468, 178] width 139 height 41
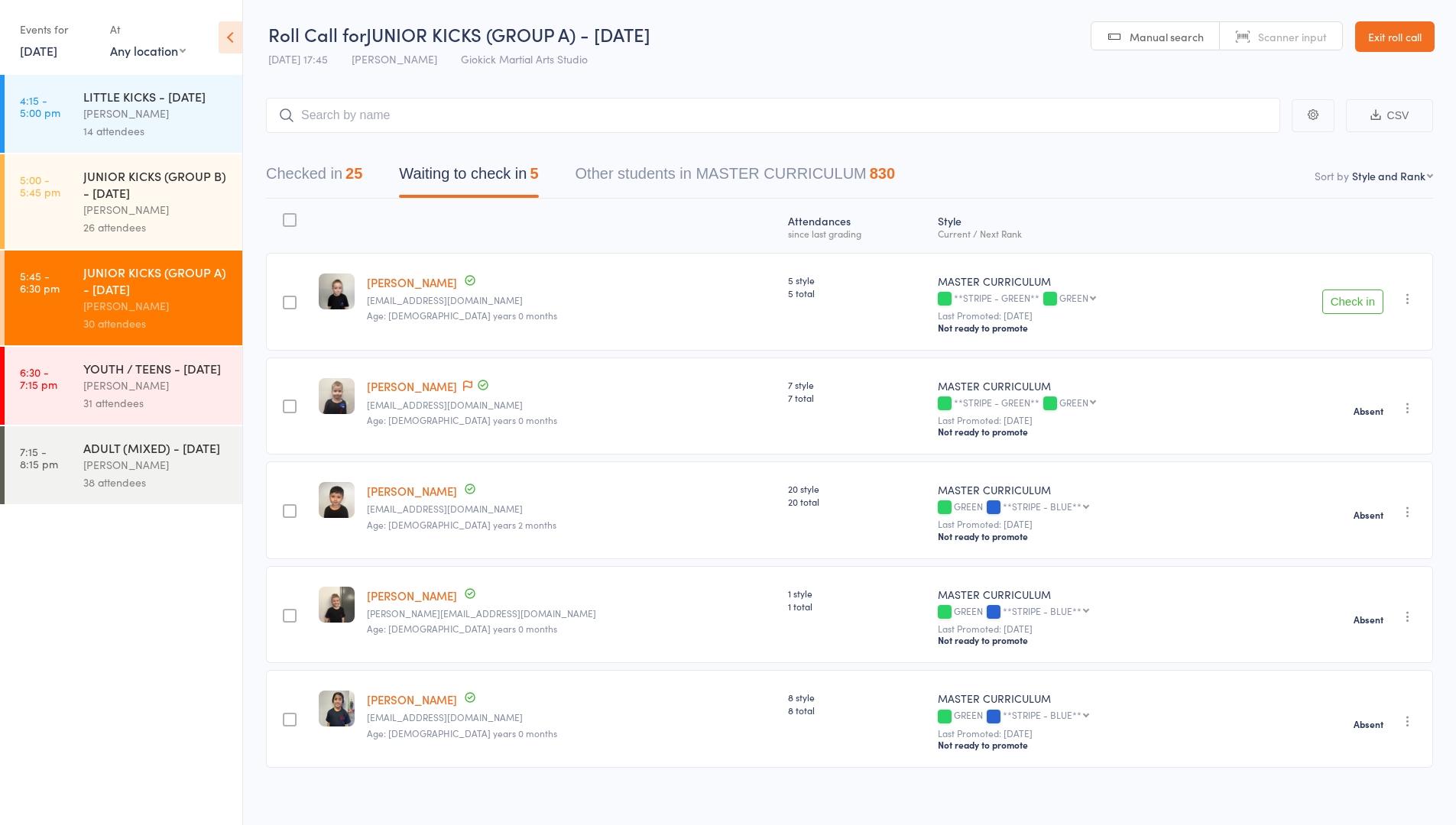
click at [1353, 295] on button "Check in" at bounding box center [1353, 301] width 61 height 24
